Goal: Task Accomplishment & Management: Complete application form

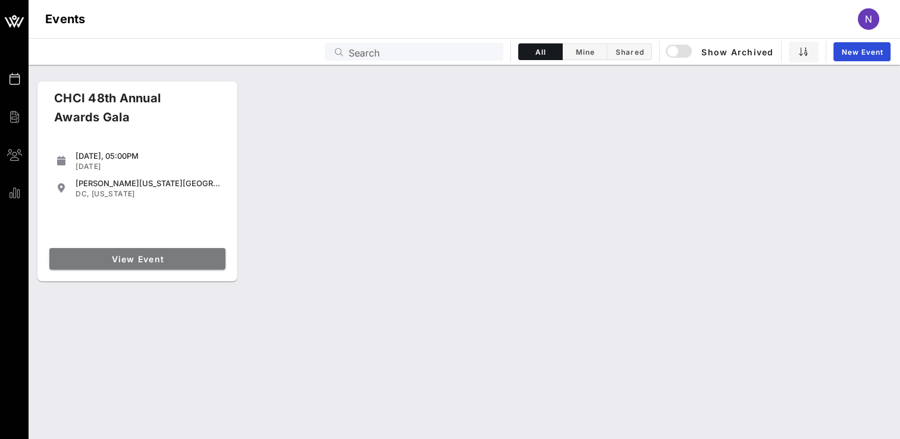
click at [154, 255] on span "View Event" at bounding box center [137, 259] width 167 height 10
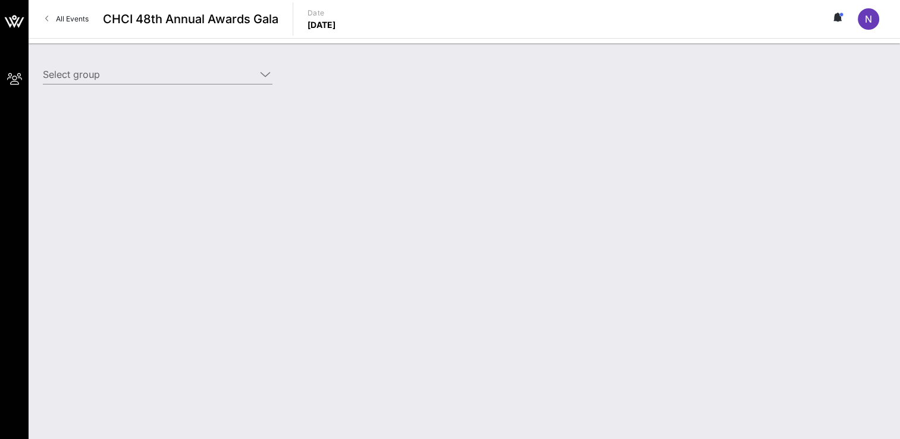
type input "General Motors (General Motors) [[DATE][PERSON_NAME], [PERSON_NAME][EMAIL_ADDRE…"
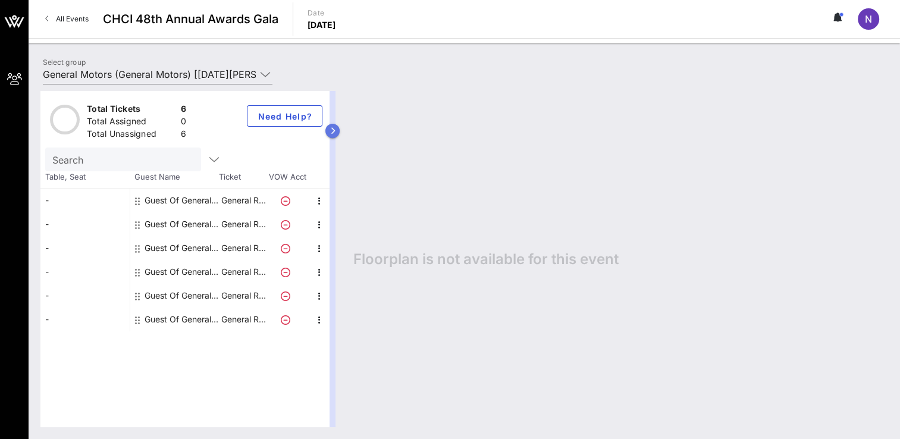
click at [334, 129] on icon "button" at bounding box center [332, 130] width 5 height 7
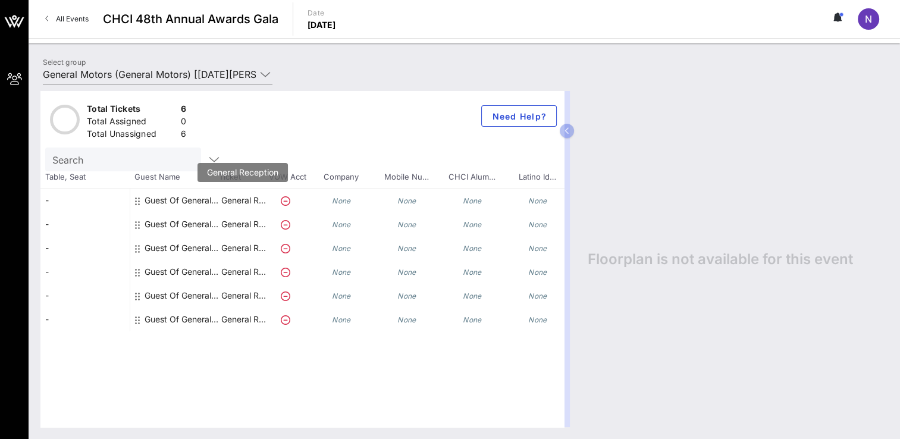
click at [229, 199] on p "General R…" at bounding box center [244, 201] width 48 height 24
click at [286, 199] on icon at bounding box center [286, 201] width 10 height 10
click at [173, 199] on div "Guest Of General Motors" at bounding box center [182, 201] width 75 height 24
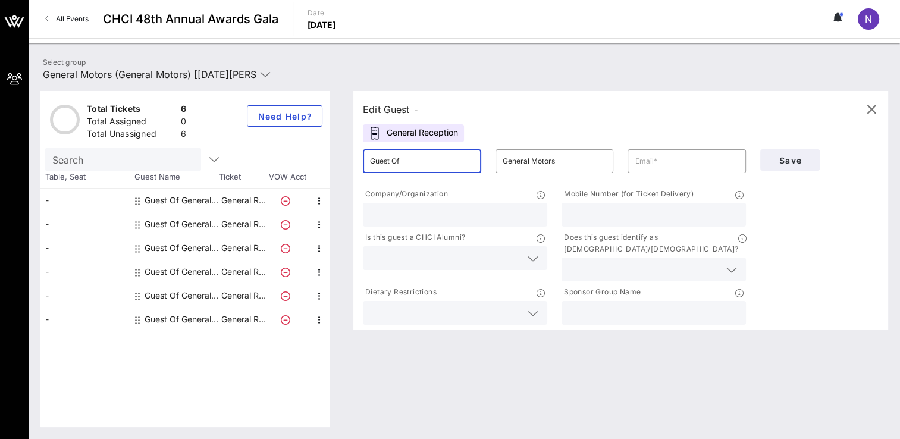
click at [423, 161] on input "Guest Of" at bounding box center [422, 161] width 104 height 19
type input "G"
type input "[PERSON_NAME]"
type input "S"
type input "[PERSON_NAME]"
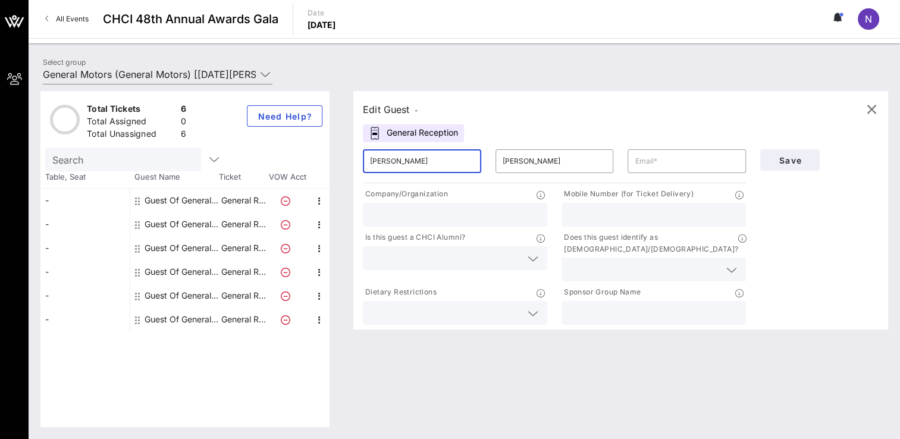
click at [407, 161] on input "[PERSON_NAME]" at bounding box center [422, 161] width 104 height 19
type input "K"
type input "[PERSON_NAME]"
drag, startPoint x: 666, startPoint y: 159, endPoint x: 643, endPoint y: 155, distance: 24.3
click at [643, 155] on input "text" at bounding box center [687, 161] width 104 height 19
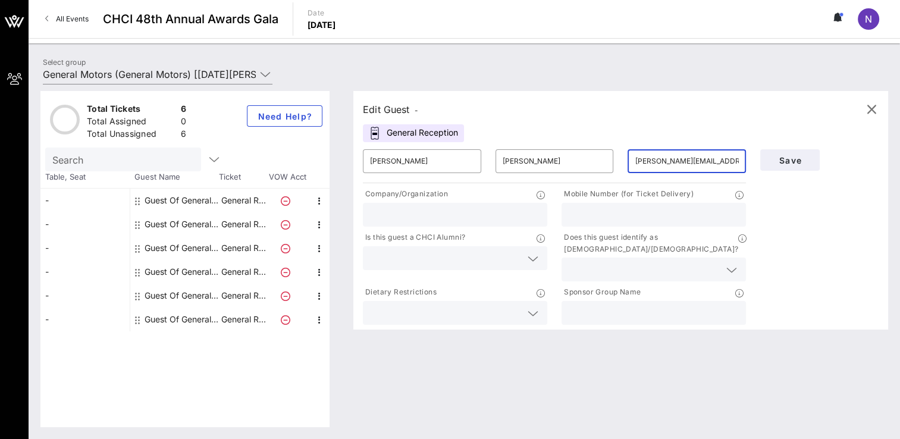
type input "[PERSON_NAME][EMAIL_ADDRESS][PERSON_NAME][DOMAIN_NAME]"
click at [593, 223] on div at bounding box center [654, 215] width 170 height 24
type input "5045986486"
click at [786, 159] on span "Save" at bounding box center [790, 160] width 40 height 10
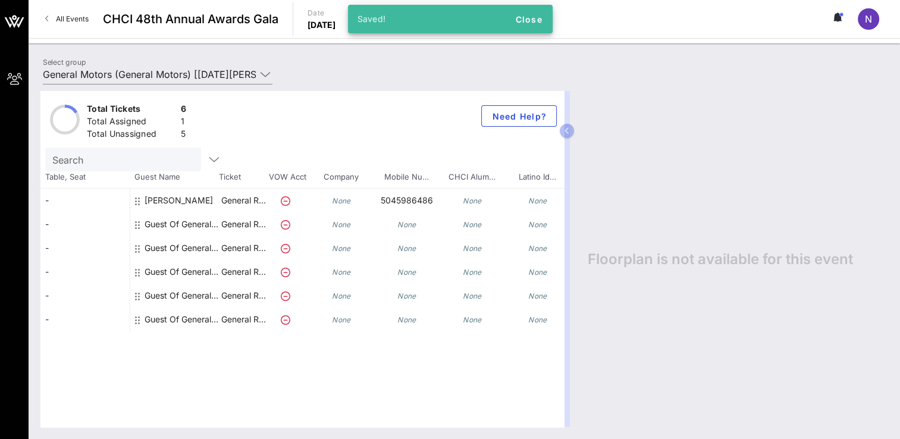
click at [195, 223] on div "Guest Of General Motors" at bounding box center [182, 224] width 75 height 24
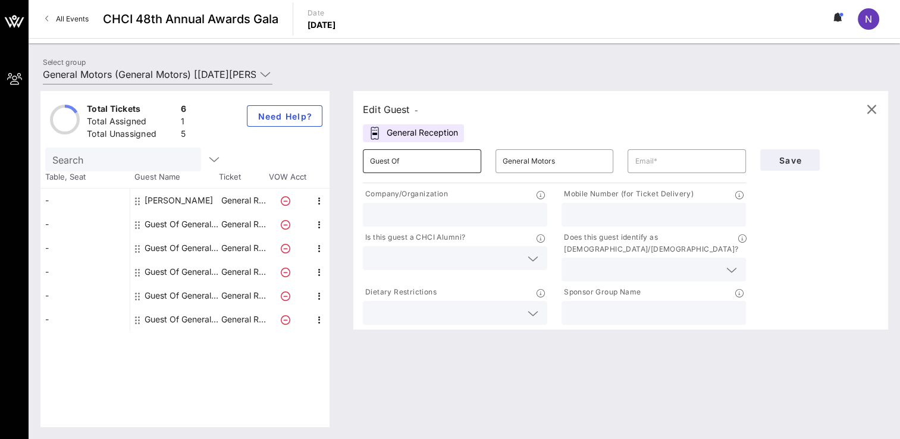
click at [412, 158] on input "Guest Of" at bounding box center [422, 161] width 104 height 19
type input "G"
type input "[PERSON_NAME]"
type input "[PERSON_NAME][EMAIL_ADDRESS][PERSON_NAME][DOMAIN_NAME]"
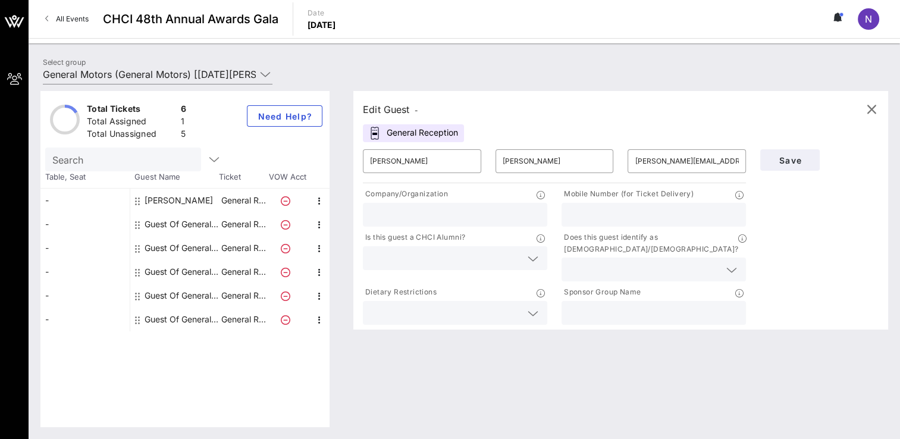
click at [630, 212] on input "text" at bounding box center [654, 214] width 170 height 15
type input "7348835328"
click at [792, 163] on span "Save" at bounding box center [790, 160] width 40 height 10
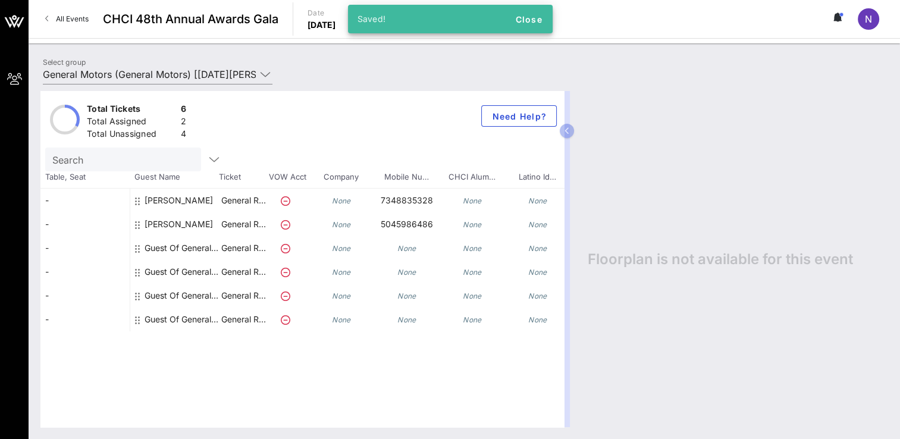
click at [195, 247] on div "Guest Of General Motors" at bounding box center [182, 248] width 75 height 24
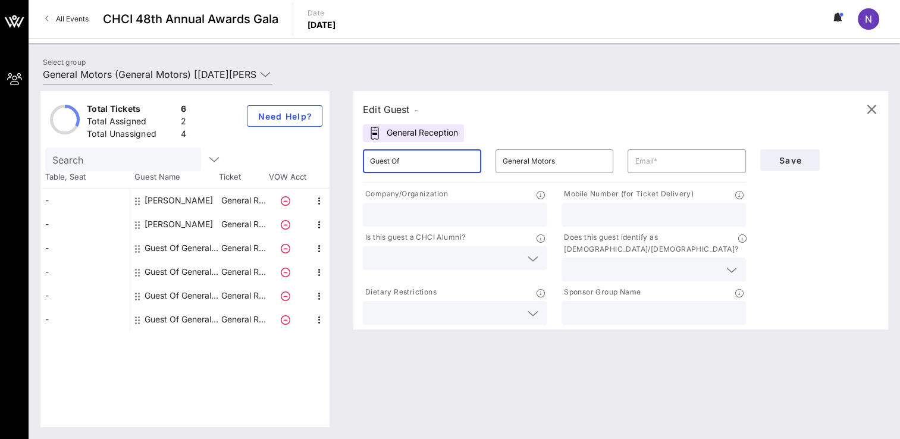
click at [421, 159] on input "Guest Of" at bounding box center [422, 161] width 104 height 19
type input "G"
type input "[PERSON_NAME]"
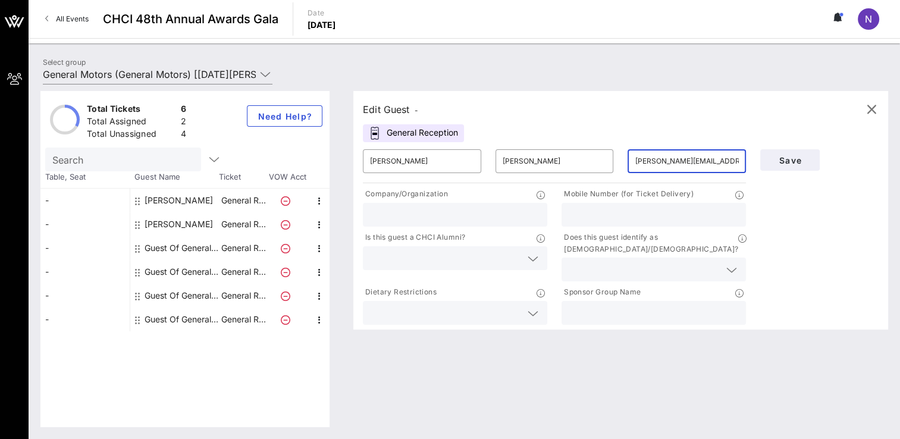
type input "[PERSON_NAME][EMAIL_ADDRESS][PERSON_NAME][DOMAIN_NAME]"
click at [577, 214] on input "text" at bounding box center [654, 214] width 170 height 15
type input "7602917828"
click at [794, 154] on button "Save" at bounding box center [790, 159] width 60 height 21
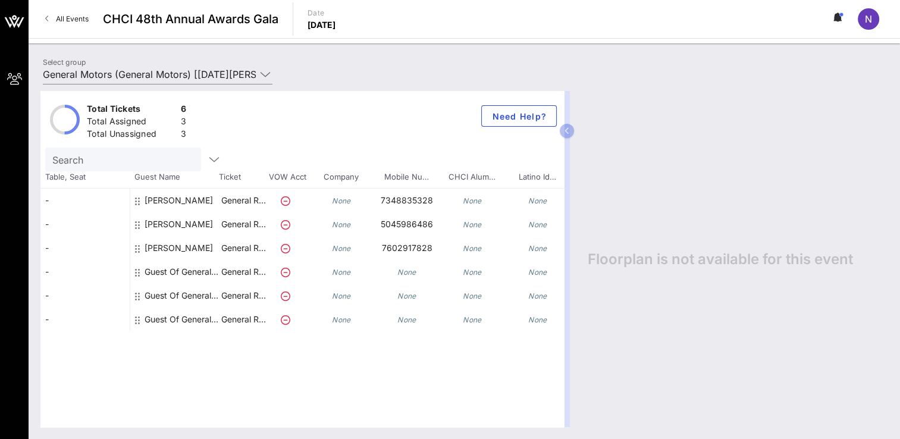
click at [186, 272] on div "Guest Of General Motors" at bounding box center [182, 272] width 75 height 24
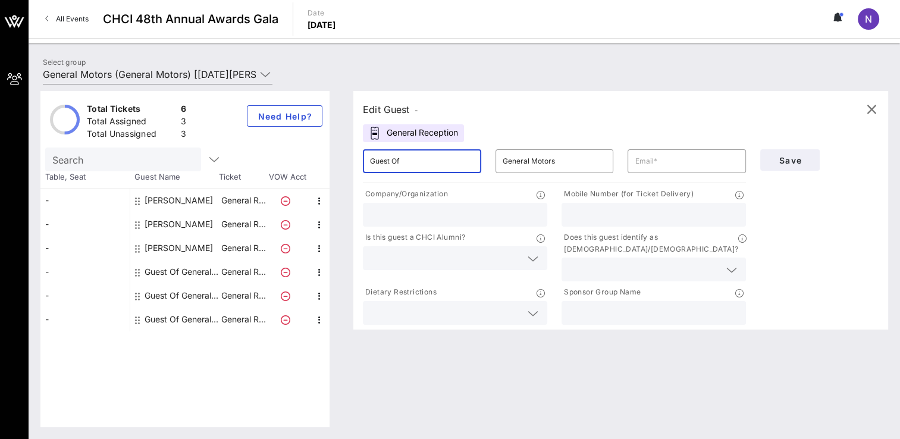
click at [407, 165] on input "Guest Of" at bounding box center [422, 161] width 104 height 19
type input "G"
type input "Nikko"
click at [631, 213] on input "text" at bounding box center [654, 214] width 170 height 15
type input "2409623405"
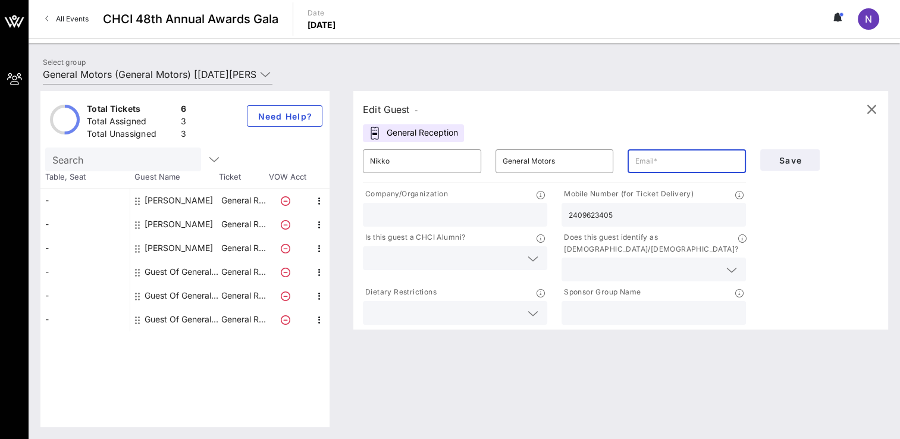
click at [659, 168] on input "text" at bounding box center [687, 161] width 104 height 19
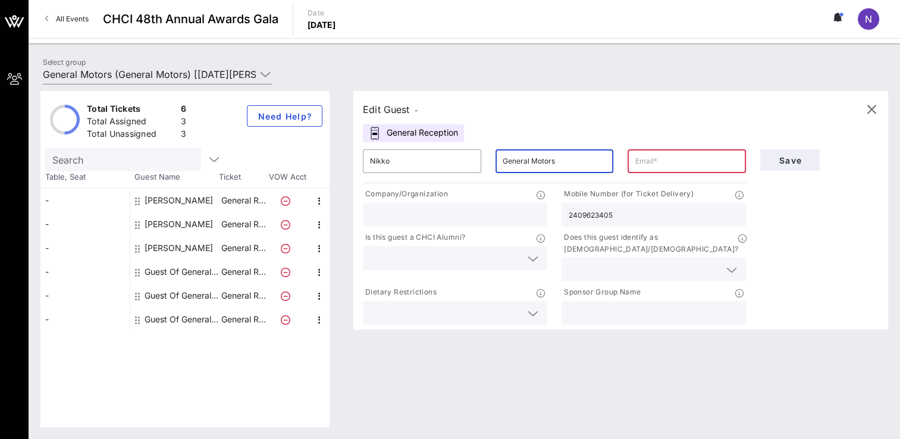
click at [555, 160] on input "General Motors" at bounding box center [555, 161] width 104 height 19
type input "G"
type input "[PERSON_NAME]"
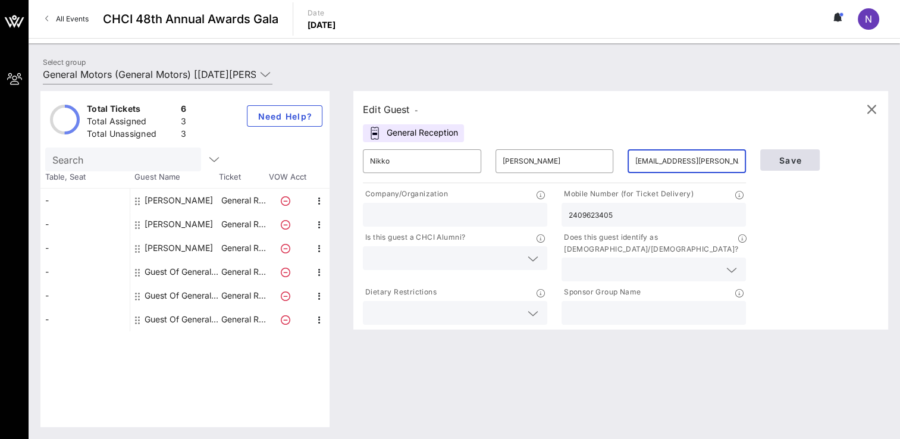
type input "[EMAIL_ADDRESS][PERSON_NAME][DOMAIN_NAME]"
click at [773, 159] on span "Save" at bounding box center [790, 160] width 40 height 10
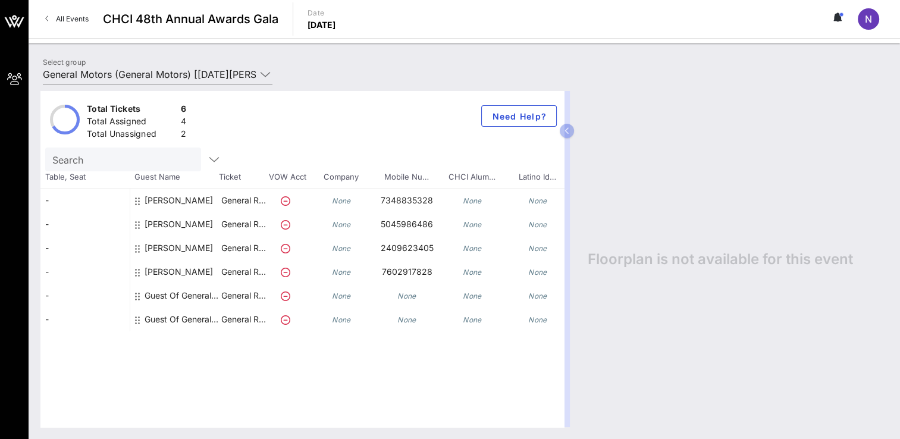
click at [168, 296] on div "Guest Of General Motors" at bounding box center [182, 296] width 75 height 24
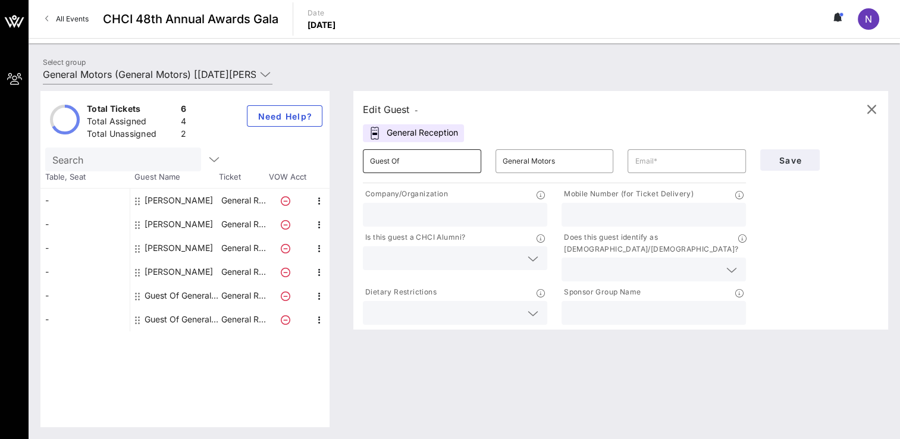
click at [418, 154] on input "Guest Of" at bounding box center [422, 161] width 104 height 19
click at [412, 133] on div "General Reception" at bounding box center [413, 133] width 101 height 18
click at [171, 196] on div "[PERSON_NAME]" at bounding box center [179, 201] width 68 height 24
type input "[PERSON_NAME]"
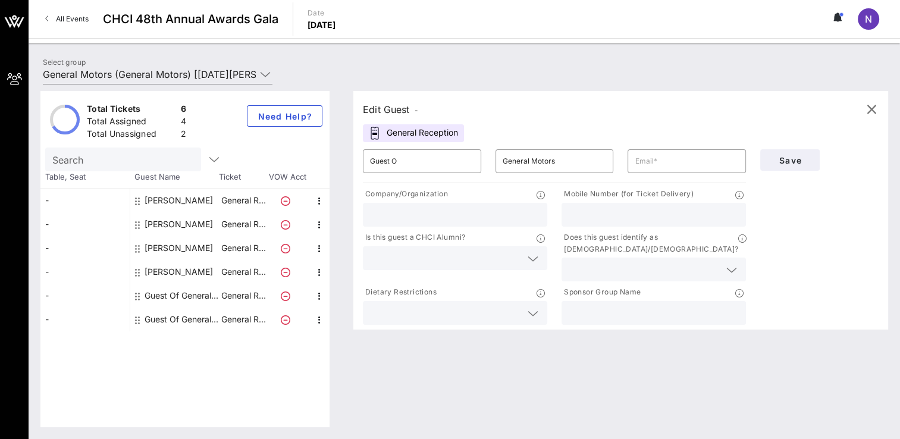
type input "[PERSON_NAME][EMAIL_ADDRESS][PERSON_NAME][DOMAIN_NAME]"
type input "7348835328"
click at [169, 220] on div "[PERSON_NAME]" at bounding box center [179, 224] width 68 height 24
type input "[PERSON_NAME]"
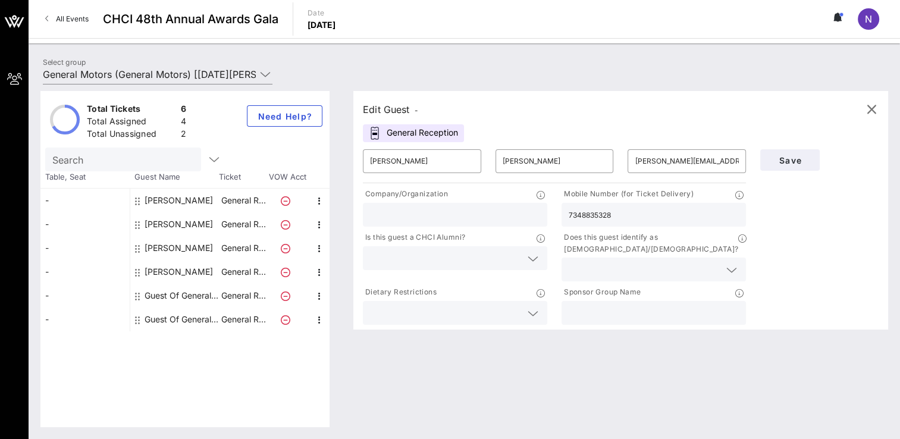
type input "[PERSON_NAME][EMAIL_ADDRESS][PERSON_NAME][DOMAIN_NAME]"
type input "5045986486"
click at [164, 245] on div "[PERSON_NAME]" at bounding box center [179, 248] width 68 height 24
type input "Nikko"
type input "[PERSON_NAME]"
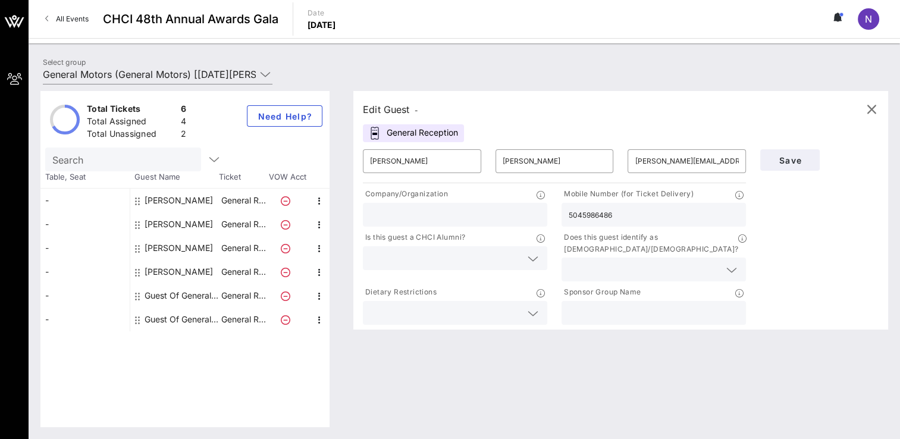
type input "[EMAIL_ADDRESS][PERSON_NAME][DOMAIN_NAME]"
type input "2409623405"
click at [162, 267] on div "[PERSON_NAME]" at bounding box center [179, 272] width 68 height 24
type input "[PERSON_NAME]"
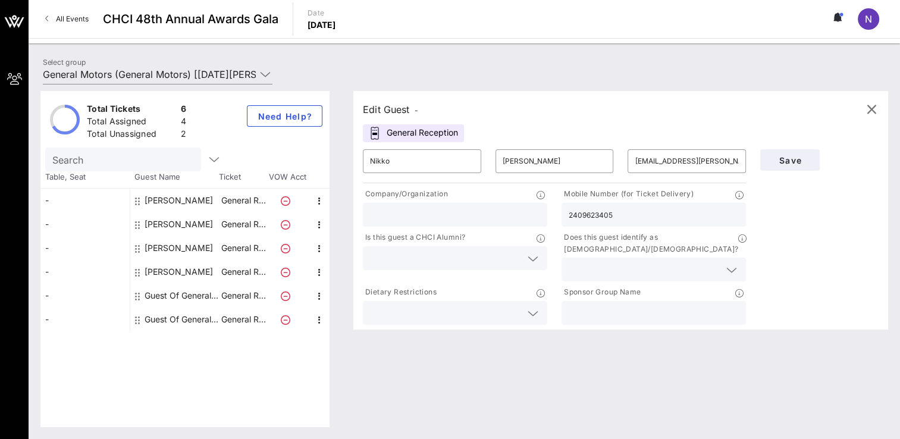
type input "[PERSON_NAME][EMAIL_ADDRESS][PERSON_NAME][DOMAIN_NAME]"
type input "7602917828"
click at [167, 296] on div "Guest Of General Motors" at bounding box center [182, 296] width 75 height 24
type input "Guest Of"
type input "General Motors"
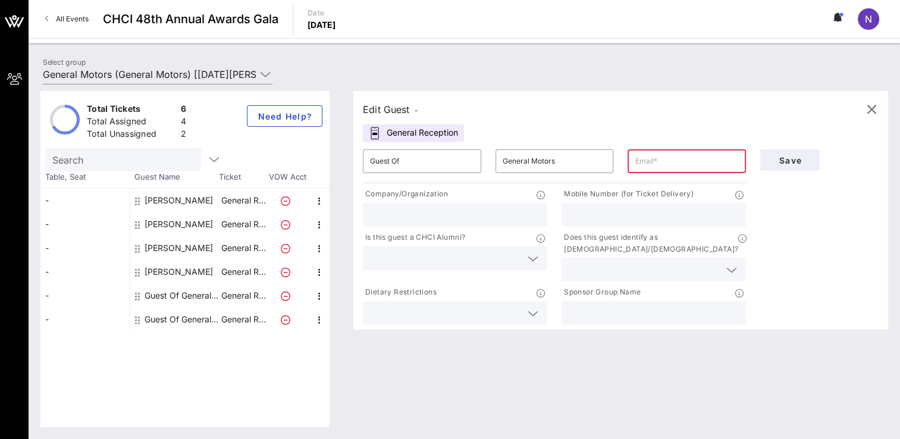
click at [167, 312] on div "Guest Of General Motors" at bounding box center [182, 320] width 75 height 24
click at [262, 69] on icon at bounding box center [265, 74] width 11 height 14
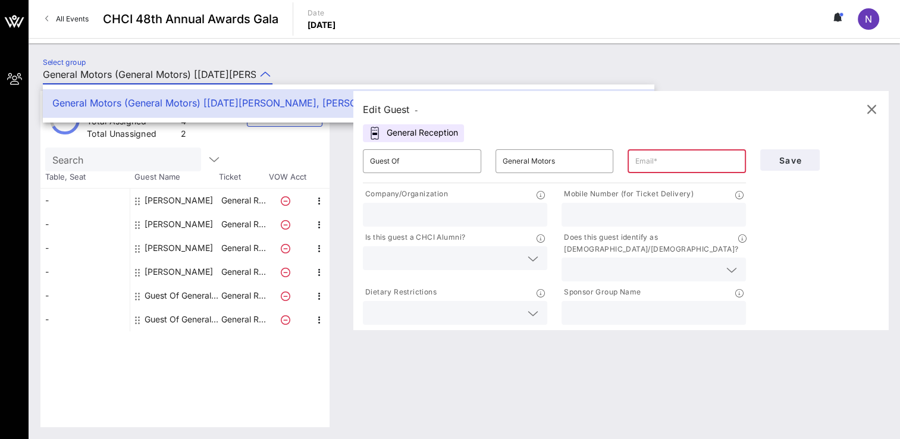
click at [334, 42] on div at bounding box center [465, 40] width 872 height 5
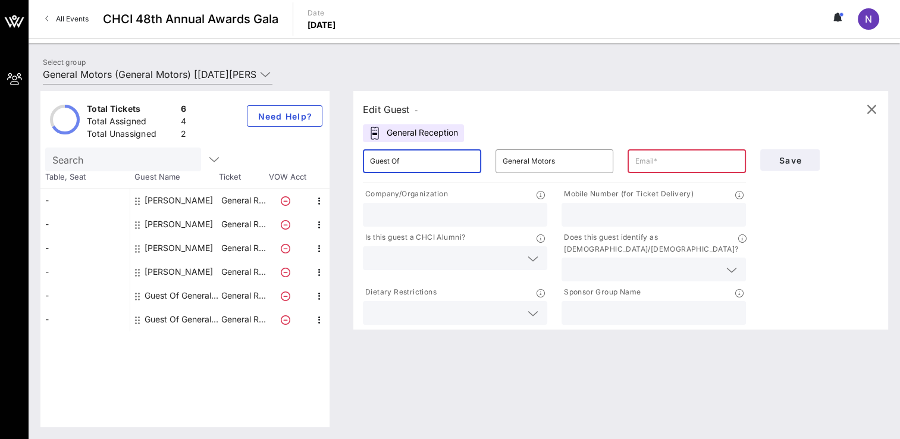
click at [438, 163] on input "Guest Of" at bounding box center [422, 161] width 104 height 19
type input "G"
type input "[PERSON_NAME]"
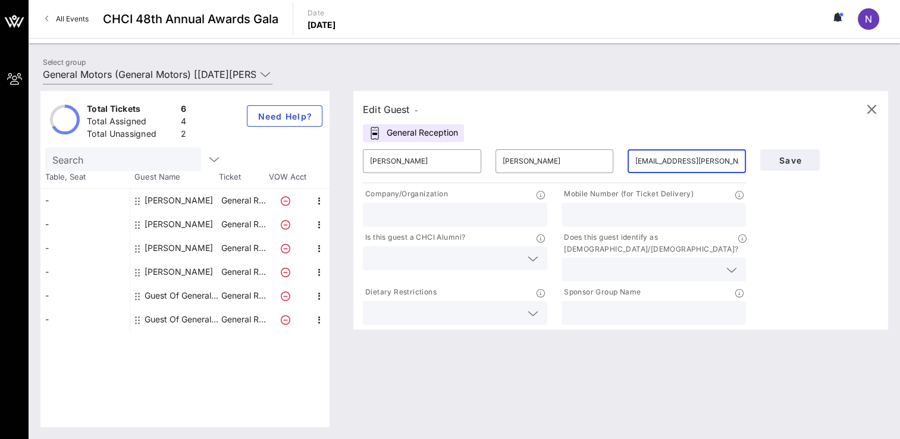
type input "[EMAIL_ADDRESS][PERSON_NAME][DOMAIN_NAME]"
click at [599, 215] on input "text" at bounding box center [654, 214] width 170 height 15
type input "3132697219"
click at [784, 162] on span "Save" at bounding box center [790, 160] width 40 height 10
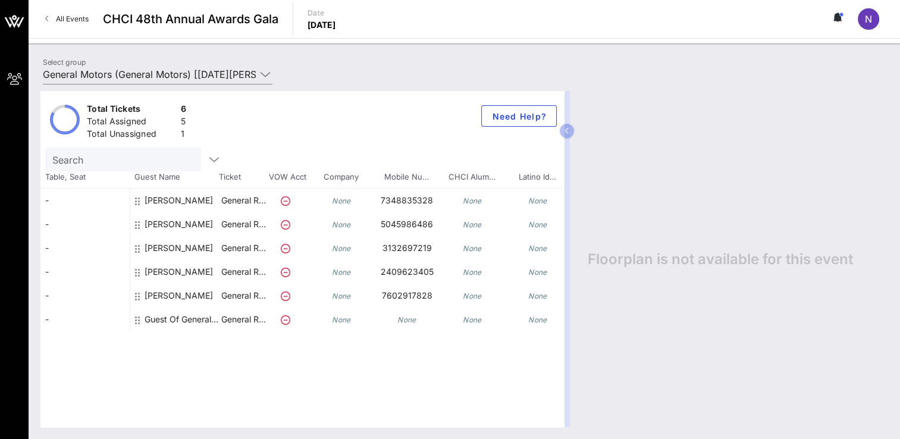
click at [187, 324] on div "Guest Of General Motors" at bounding box center [182, 320] width 75 height 24
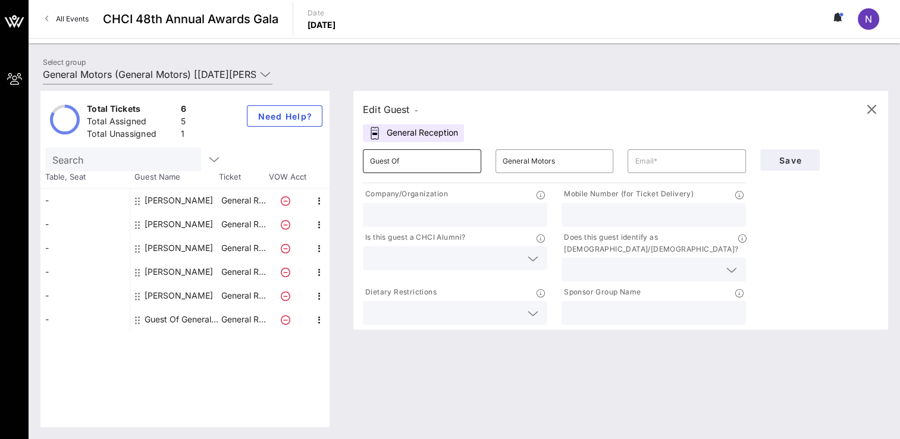
click at [421, 162] on input "Guest Of" at bounding box center [422, 161] width 104 height 19
type input "G"
type input "[PERSON_NAME]"
click at [666, 158] on input "oel" at bounding box center [687, 161] width 104 height 19
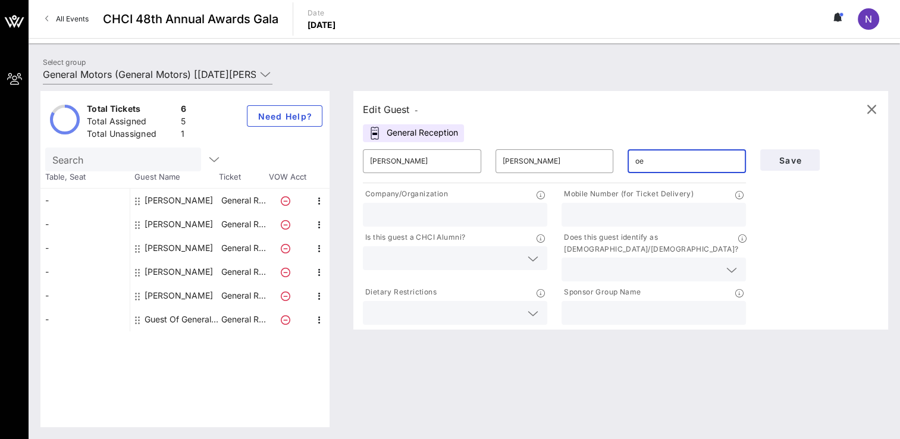
type input "o"
type input "[PERSON_NAME].pere"
click at [652, 145] on div "​ [PERSON_NAME].pere" at bounding box center [687, 161] width 133 height 38
click at [592, 215] on input "text" at bounding box center [654, 214] width 170 height 15
type input "20933841"
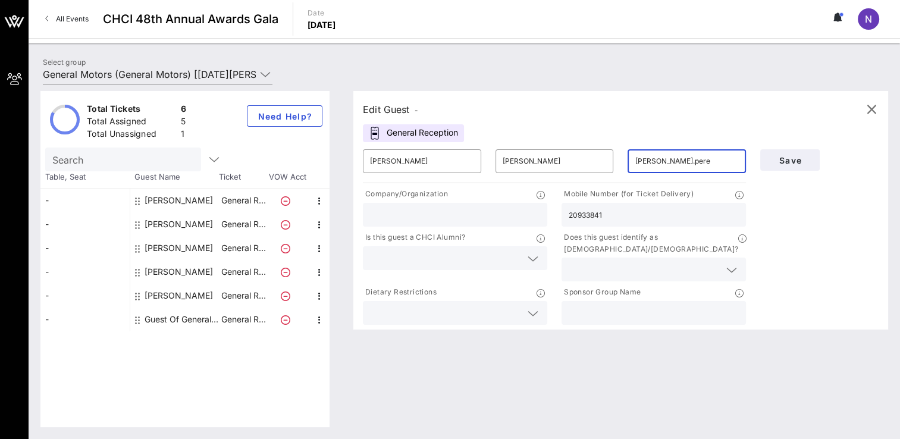
click at [696, 161] on input "[PERSON_NAME].pere" at bounding box center [687, 161] width 104 height 19
drag, startPoint x: 727, startPoint y: 162, endPoint x: 671, endPoint y: 156, distance: 55.7
click at [671, 156] on input "[PERSON_NAME].pere" at bounding box center [687, 161] width 104 height 19
drag, startPoint x: 785, startPoint y: 164, endPoint x: 787, endPoint y: 112, distance: 52.4
click at [787, 112] on div "Edit Guest -" at bounding box center [621, 110] width 516 height 18
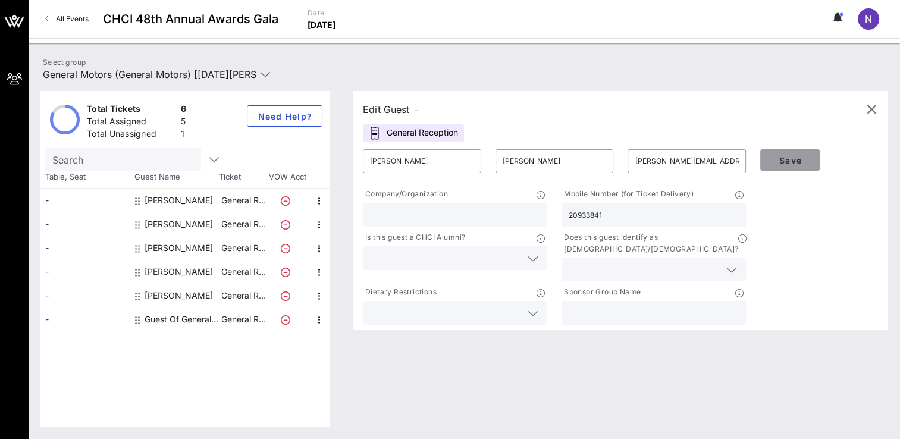
click at [797, 162] on span "Save" at bounding box center [790, 160] width 40 height 10
click at [707, 161] on input "[PERSON_NAME][EMAIL_ADDRESS][PERSON_NAME][DOMAIN_NAME]" at bounding box center [687, 161] width 104 height 19
drag, startPoint x: 710, startPoint y: 159, endPoint x: 597, endPoint y: 158, distance: 113.1
click at [597, 158] on div "​ [PERSON_NAME] ​ [PERSON_NAME] ​ [PERSON_NAME][EMAIL_ADDRESS][PERSON_NAME][DOM…" at bounding box center [554, 161] width 397 height 38
drag, startPoint x: 785, startPoint y: 159, endPoint x: 681, endPoint y: 162, distance: 104.8
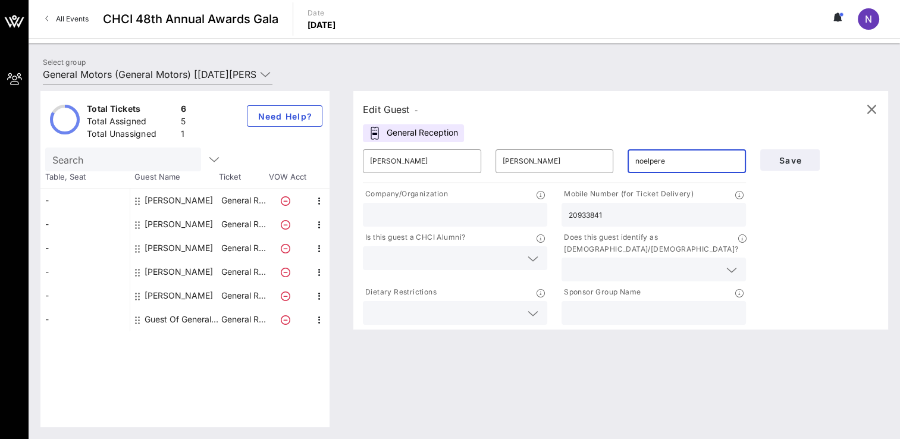
click at [681, 162] on input "noelpere" at bounding box center [687, 161] width 104 height 19
type input "[EMAIL_ADDRESS][DOMAIN_NAME]"
click at [788, 166] on button "Save" at bounding box center [790, 159] width 60 height 21
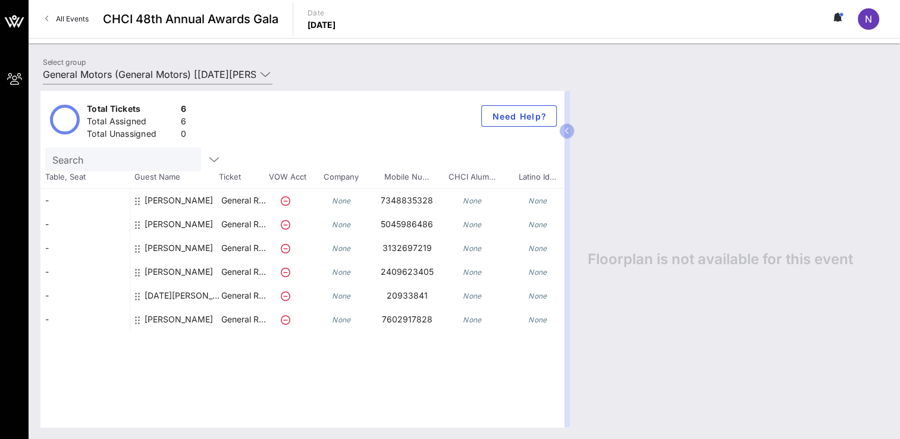
click at [179, 294] on div "[DATE][PERSON_NAME]" at bounding box center [182, 300] width 75 height 33
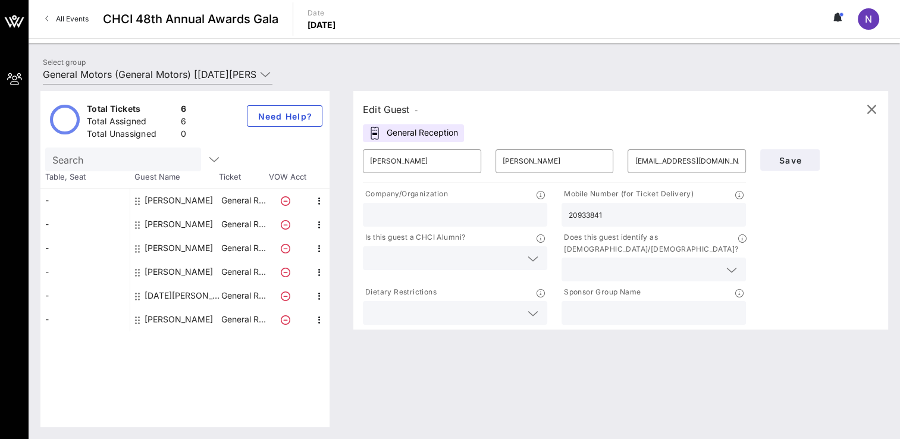
click at [625, 217] on input "20933841" at bounding box center [654, 214] width 170 height 15
type input "2093384158"
click at [797, 151] on button "Save" at bounding box center [790, 159] width 60 height 21
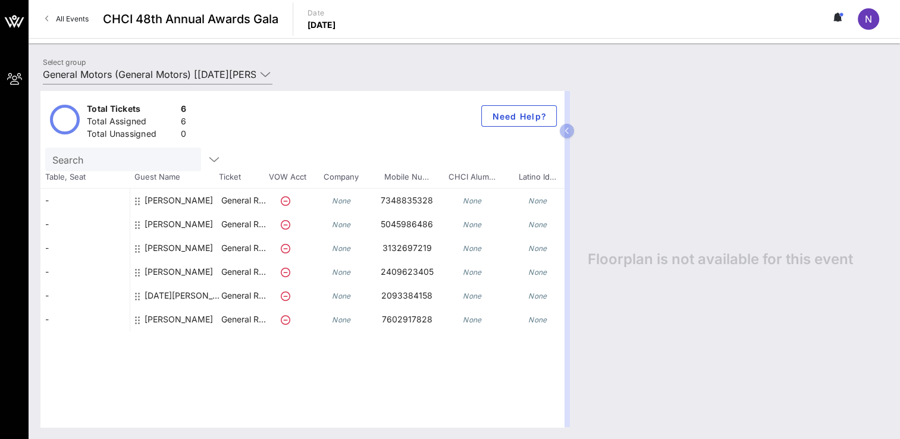
click at [68, 19] on span "All Events" at bounding box center [72, 18] width 33 height 9
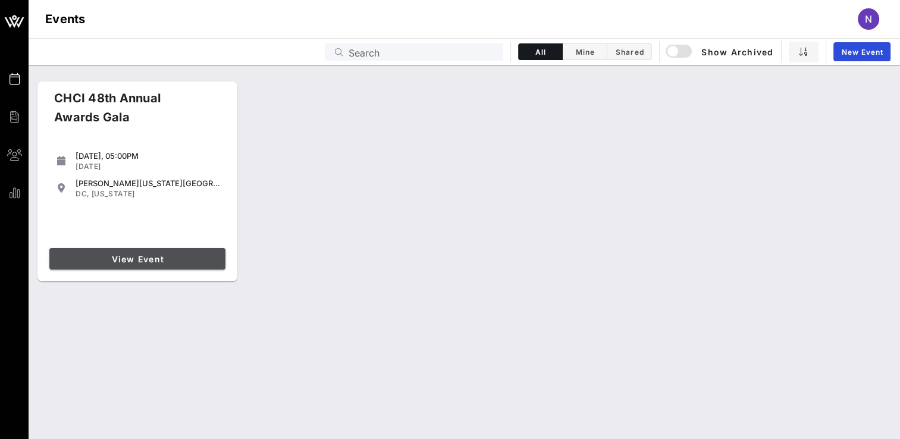
click at [143, 250] on link "View Event" at bounding box center [137, 258] width 176 height 21
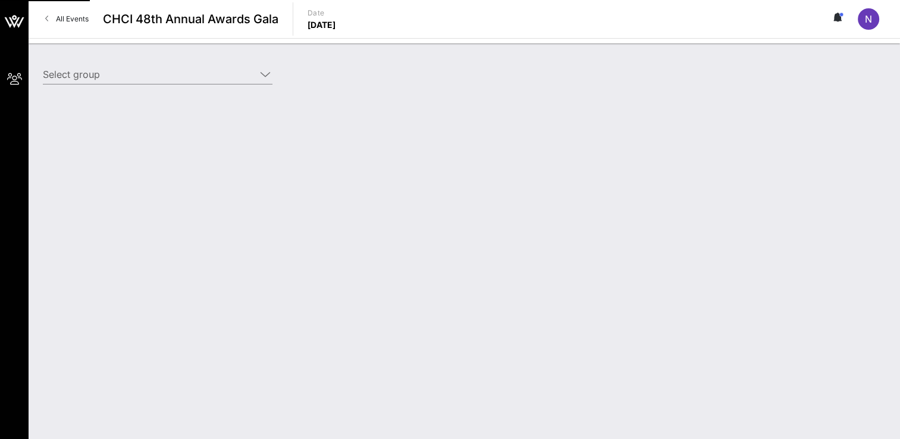
type input "General Motors (General Motors) [[DATE][PERSON_NAME], [PERSON_NAME][EMAIL_ADDRE…"
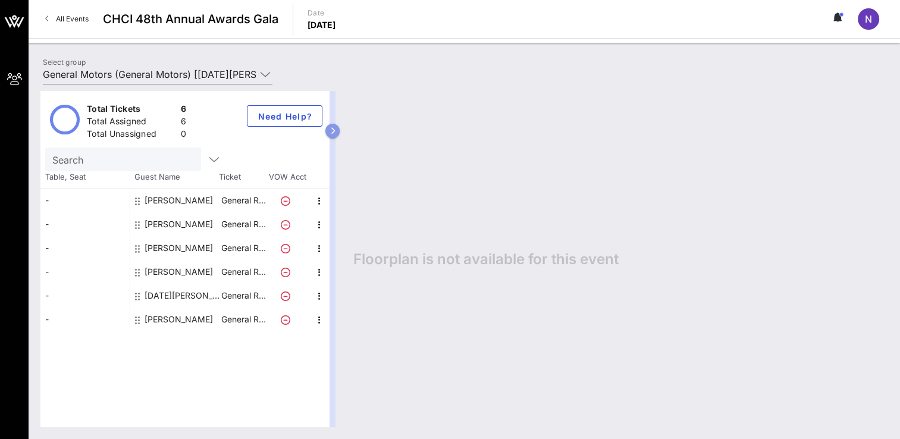
click at [331, 135] on button "button" at bounding box center [332, 131] width 14 height 14
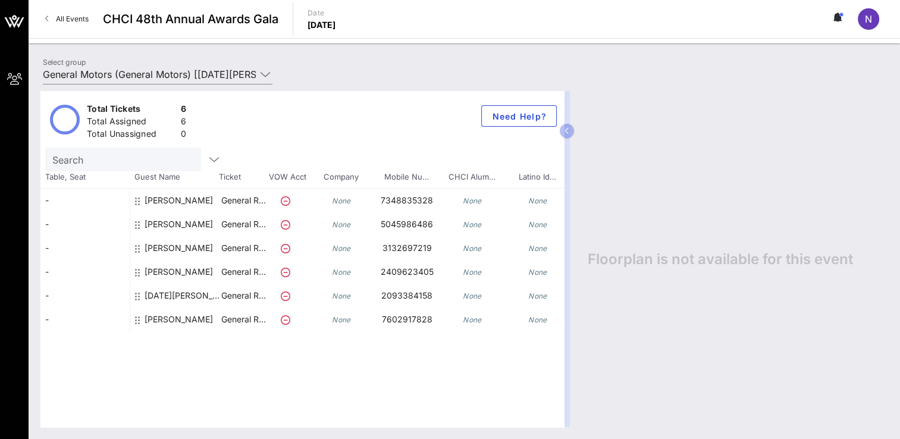
click at [148, 204] on div "[PERSON_NAME]" at bounding box center [179, 205] width 68 height 33
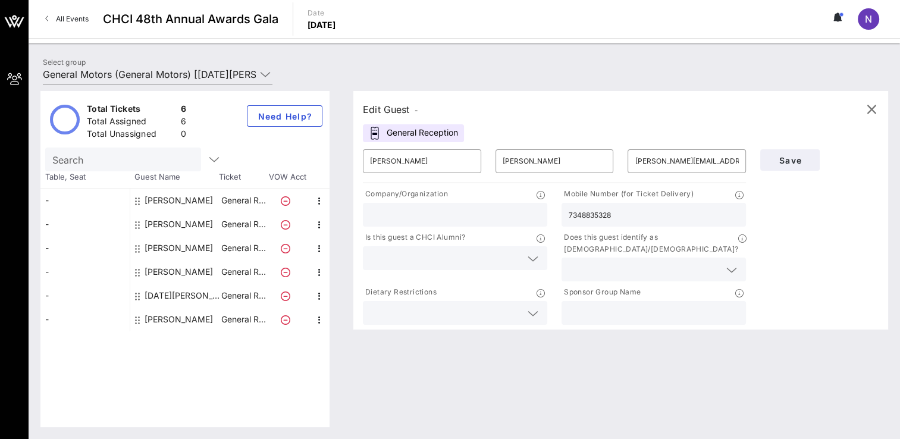
click at [160, 224] on div "[PERSON_NAME]" at bounding box center [179, 224] width 68 height 24
type input "[PERSON_NAME]"
type input "[PERSON_NAME][EMAIL_ADDRESS][PERSON_NAME][DOMAIN_NAME]"
type input "5045986486"
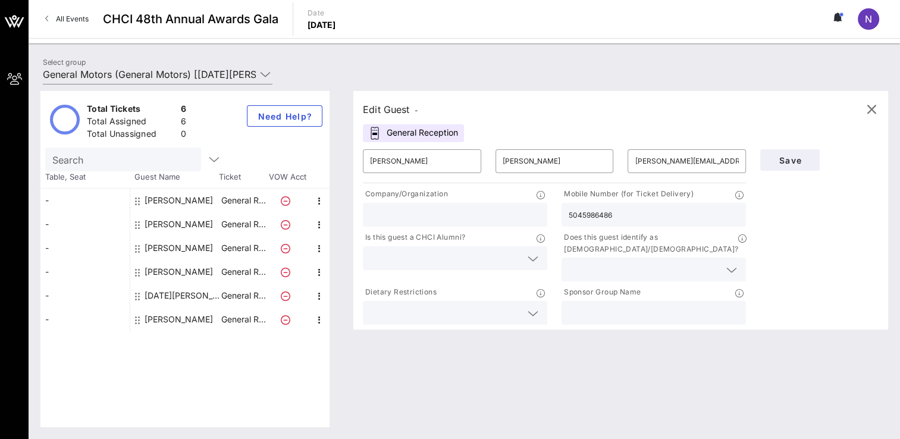
click at [160, 224] on div "[PERSON_NAME]" at bounding box center [179, 224] width 68 height 24
click at [168, 246] on div "[PERSON_NAME]" at bounding box center [179, 248] width 68 height 24
type input "[PERSON_NAME]"
type input "[EMAIL_ADDRESS][PERSON_NAME][DOMAIN_NAME]"
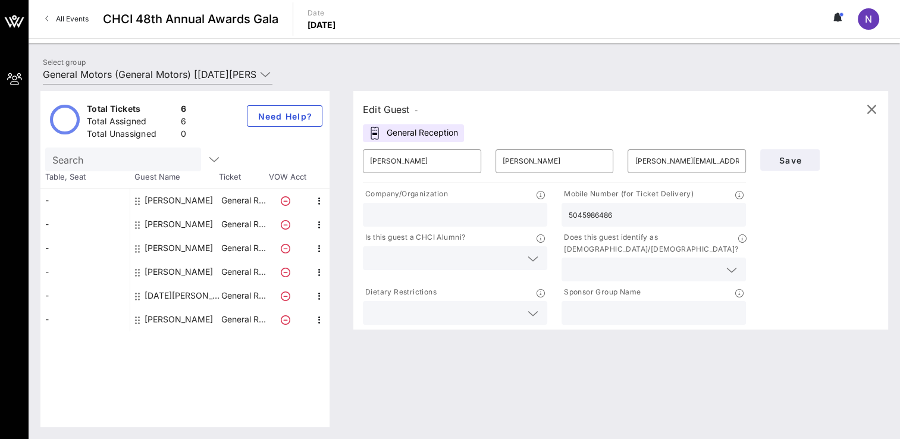
type input "3132697219"
click at [168, 246] on div "[PERSON_NAME]" at bounding box center [179, 248] width 68 height 24
click at [168, 268] on div "[PERSON_NAME]" at bounding box center [179, 272] width 68 height 24
type input "Nikko"
type input "[PERSON_NAME]"
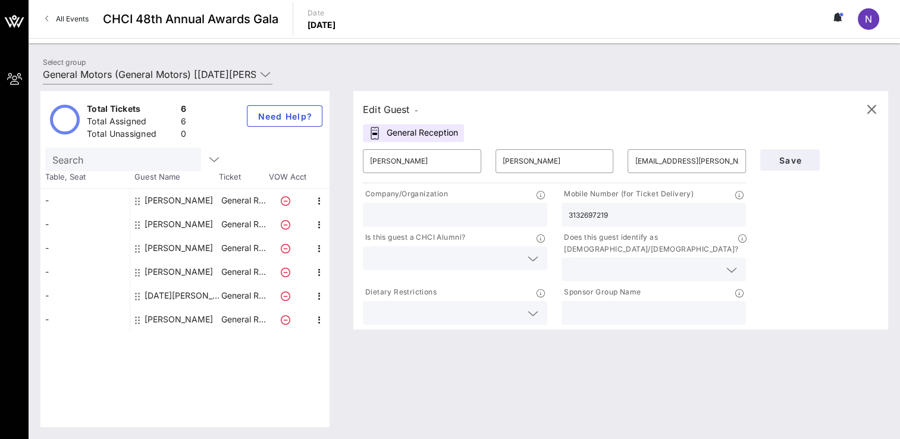
type input "[EMAIL_ADDRESS][PERSON_NAME][DOMAIN_NAME]"
type input "2409623405"
click at [161, 292] on div "[DATE][PERSON_NAME]" at bounding box center [182, 296] width 75 height 24
type input "[PERSON_NAME]"
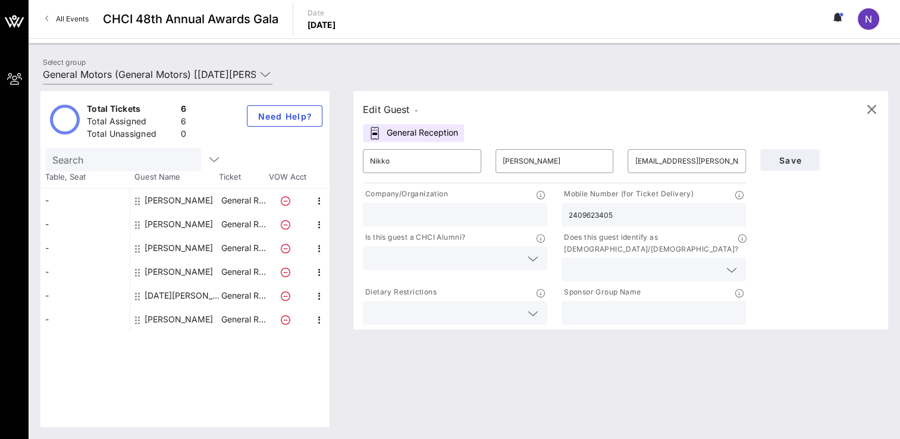
type input "[EMAIL_ADDRESS][DOMAIN_NAME]"
type input "2093384158"
click at [165, 318] on div "[PERSON_NAME]" at bounding box center [179, 320] width 68 height 24
type input "[PERSON_NAME]"
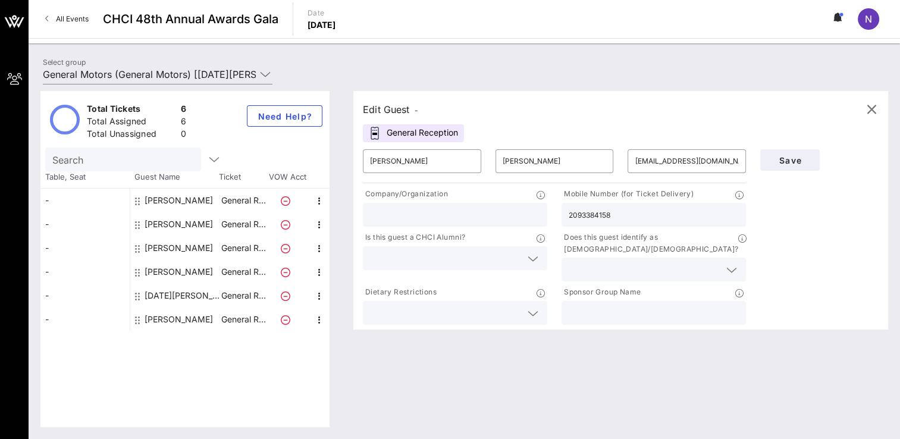
type input "[PERSON_NAME][EMAIL_ADDRESS][PERSON_NAME][DOMAIN_NAME]"
type input "7602917828"
click at [176, 373] on div "Total Tickets 6 Total Assigned 6 Total Unassigned 0 Need Help? Search Table, Se…" at bounding box center [184, 259] width 289 height 336
click at [61, 11] on link "All Events" at bounding box center [67, 19] width 58 height 19
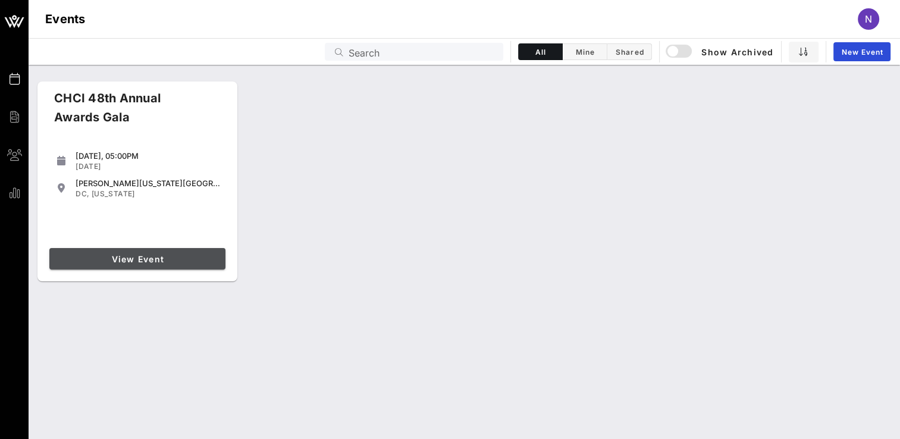
click at [133, 259] on span "View Event" at bounding box center [137, 259] width 167 height 10
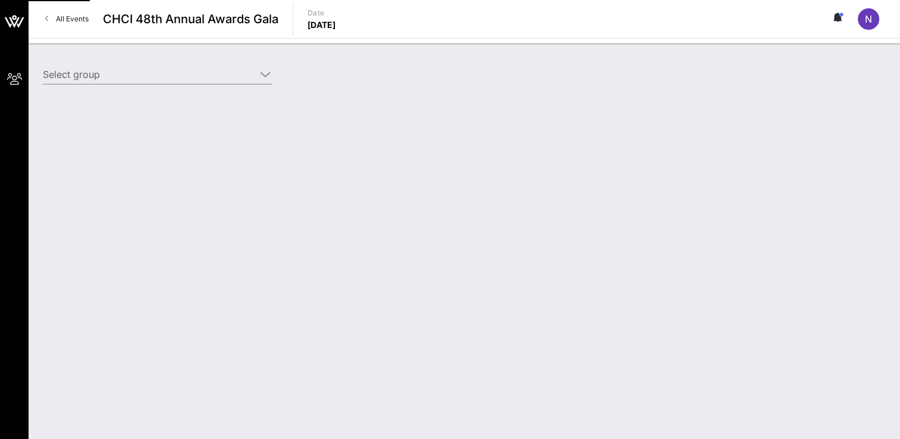
type input "General Motors (General Motors) [[DATE][PERSON_NAME], [PERSON_NAME][EMAIL_ADDRE…"
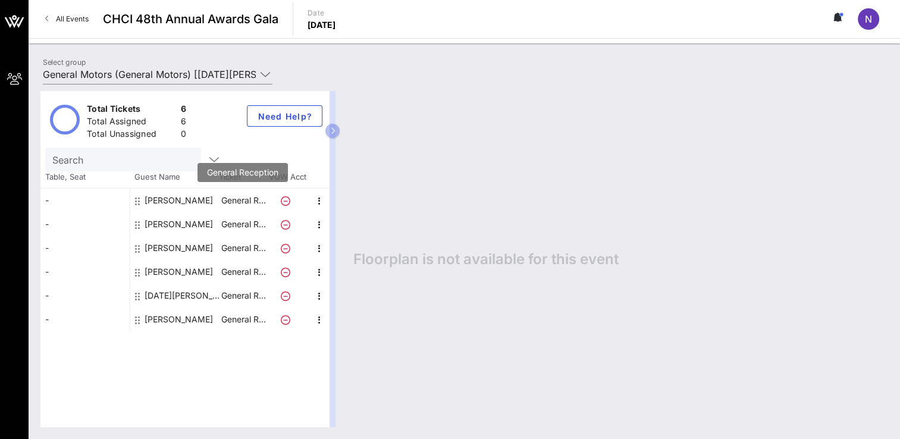
click at [231, 201] on p "General R…" at bounding box center [244, 201] width 48 height 24
click at [707, 117] on div "Floorplan is not available for this event" at bounding box center [615, 259] width 547 height 336
